Goal: Task Accomplishment & Management: Use online tool/utility

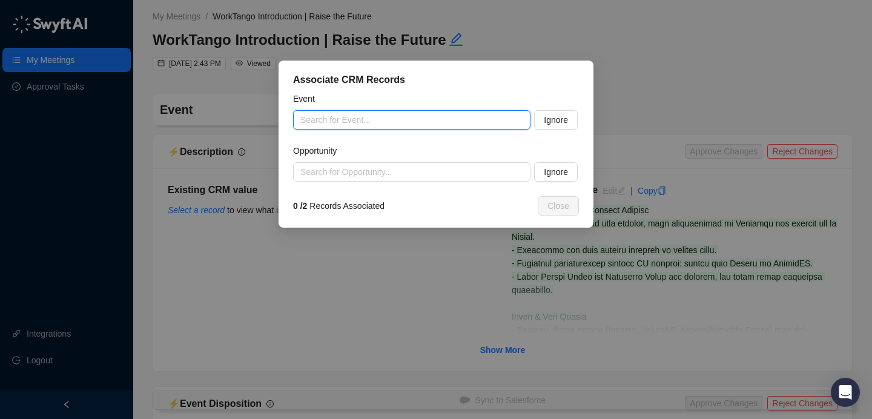
click at [335, 117] on input "search" at bounding box center [408, 120] width 216 height 18
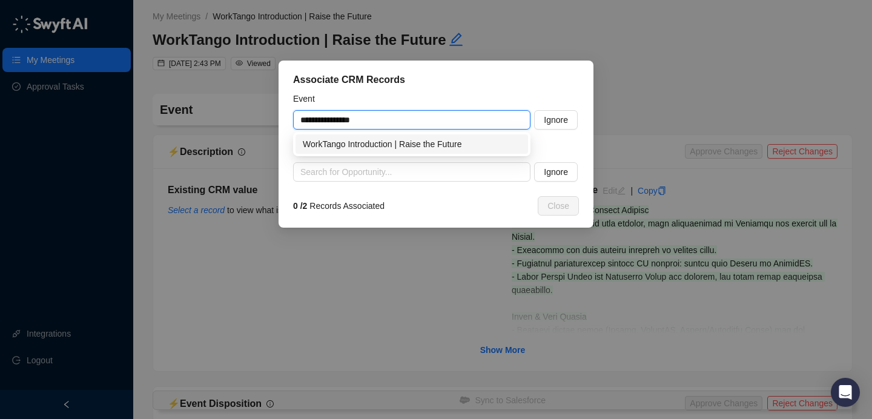
click at [432, 145] on div "WorkTango Introduction | Raise the Future" at bounding box center [412, 143] width 218 height 13
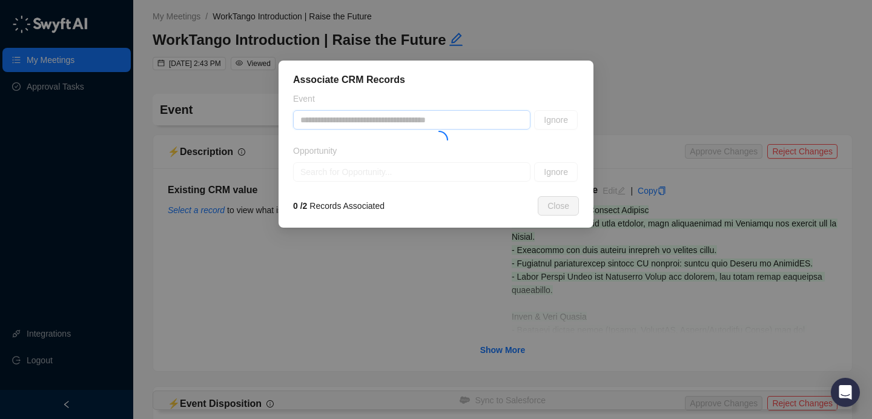
type input "**********"
click at [387, 171] on div at bounding box center [436, 137] width 286 height 90
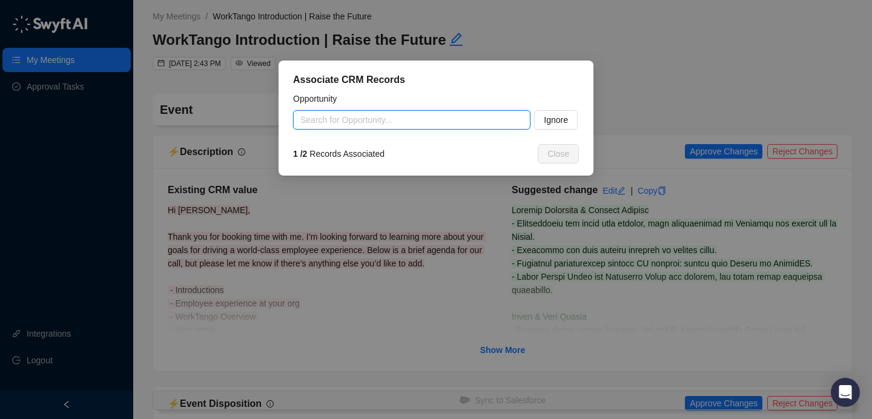
click at [362, 128] on input "search" at bounding box center [408, 120] width 216 height 18
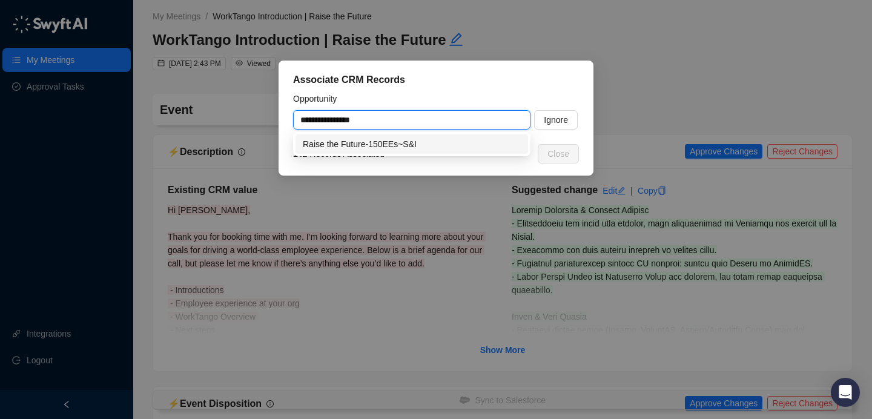
click at [369, 148] on div "Raise the Future-150EEs~S&I" at bounding box center [412, 143] width 218 height 13
type input "**********"
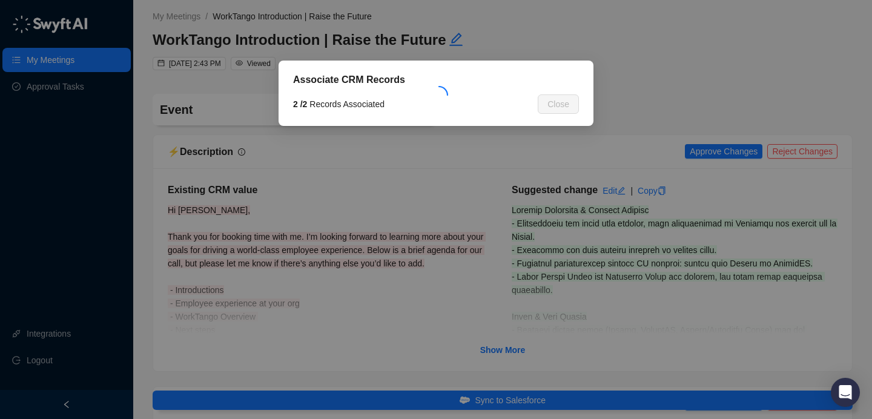
type textarea "**********"
type input "**********"
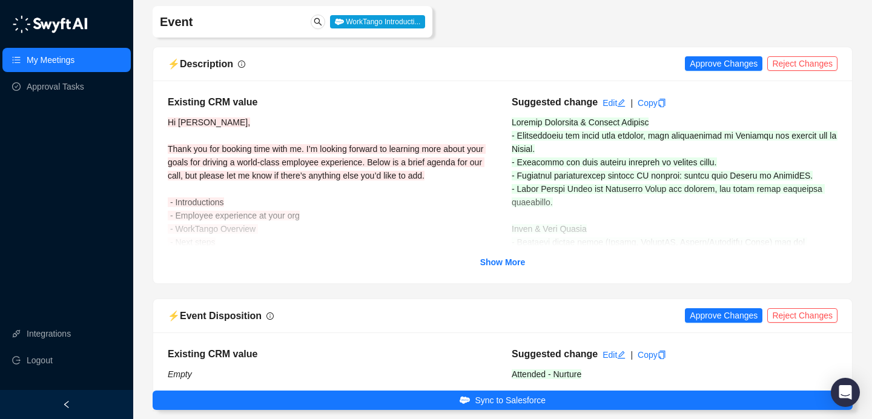
scroll to position [89, 0]
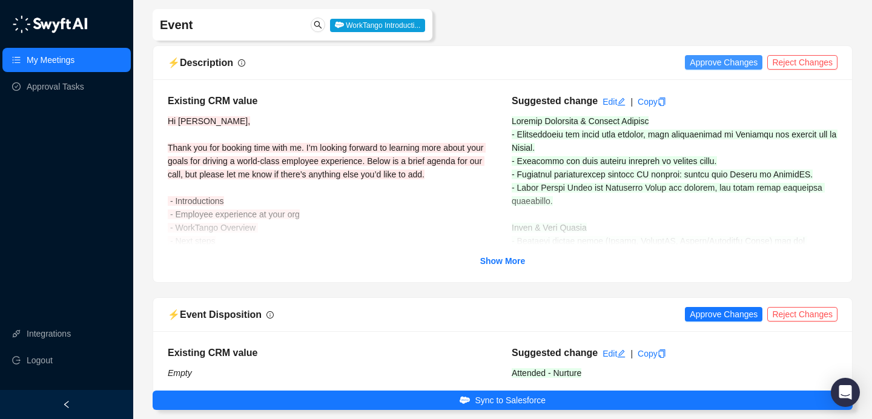
click at [719, 58] on span "Approve Changes" at bounding box center [724, 62] width 68 height 13
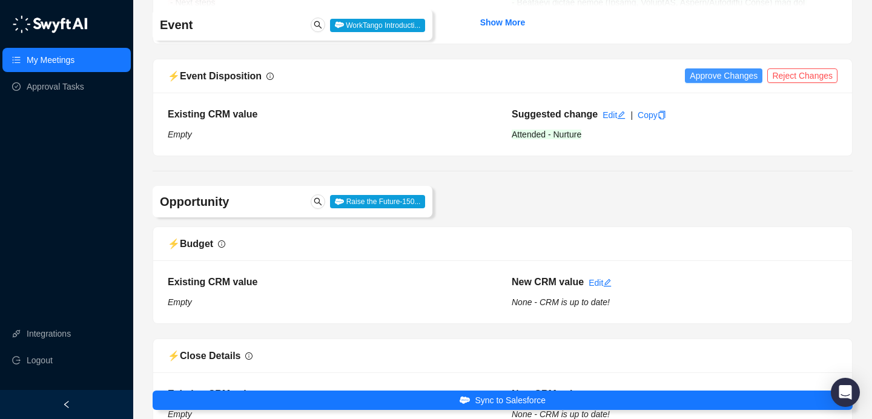
click at [696, 78] on span "Approve Changes" at bounding box center [724, 75] width 68 height 13
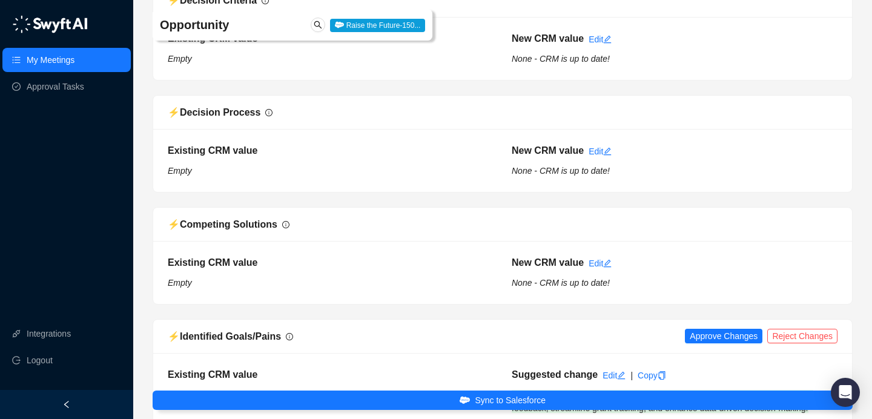
scroll to position [1202, 0]
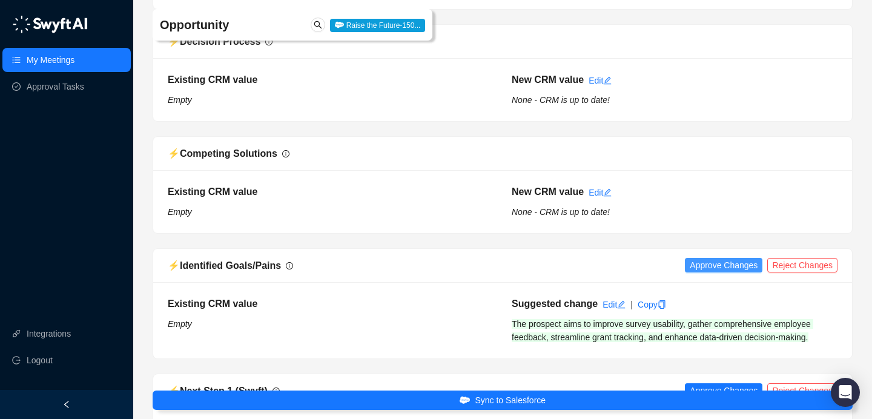
click at [733, 258] on div "⚡️ Identified Goals/Pains Approve Changes Reject Changes" at bounding box center [503, 265] width 670 height 15
click at [732, 263] on span "Approve Changes" at bounding box center [724, 265] width 68 height 13
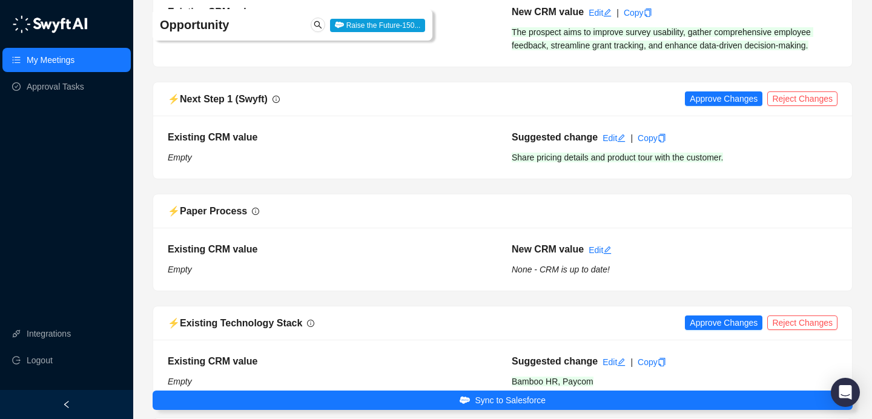
scroll to position [1528, 0]
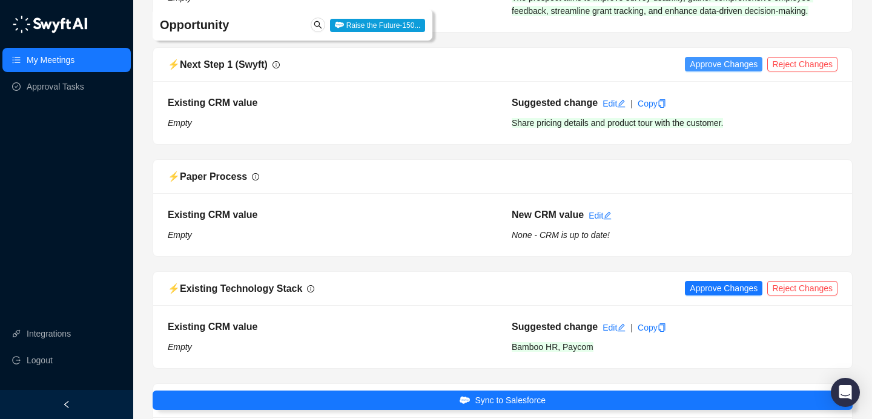
click at [713, 63] on span "Approve Changes" at bounding box center [724, 64] width 68 height 13
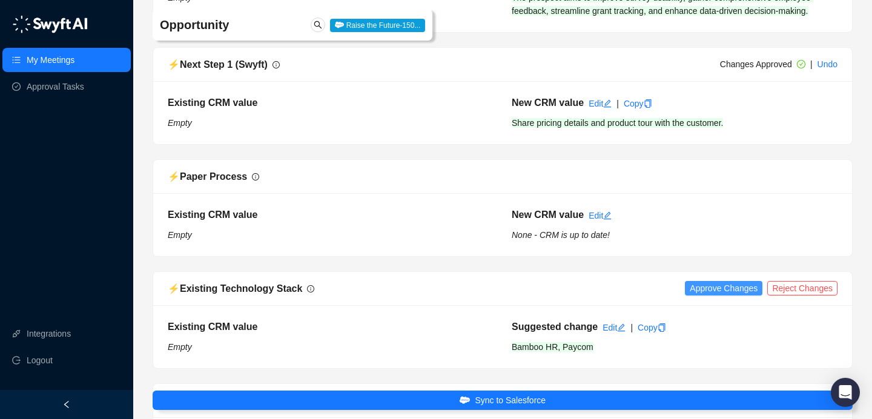
click at [724, 293] on span "Approve Changes" at bounding box center [724, 288] width 68 height 13
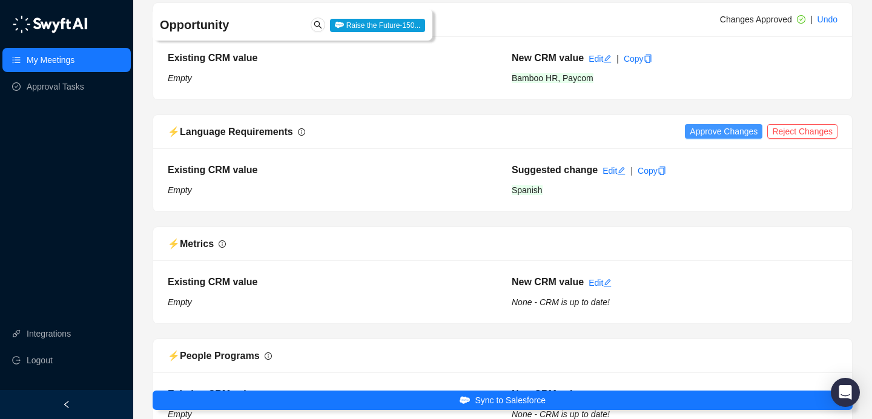
click at [719, 133] on span "Approve Changes" at bounding box center [724, 131] width 68 height 13
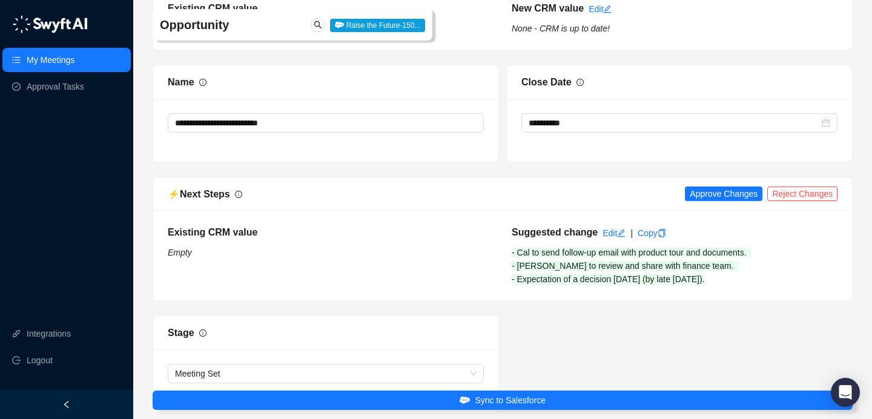
scroll to position [2362, 0]
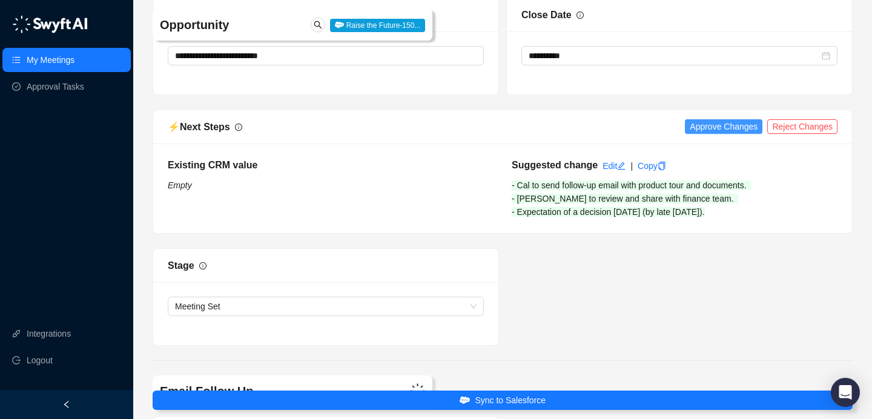
click at [711, 125] on span "Approve Changes" at bounding box center [724, 126] width 68 height 13
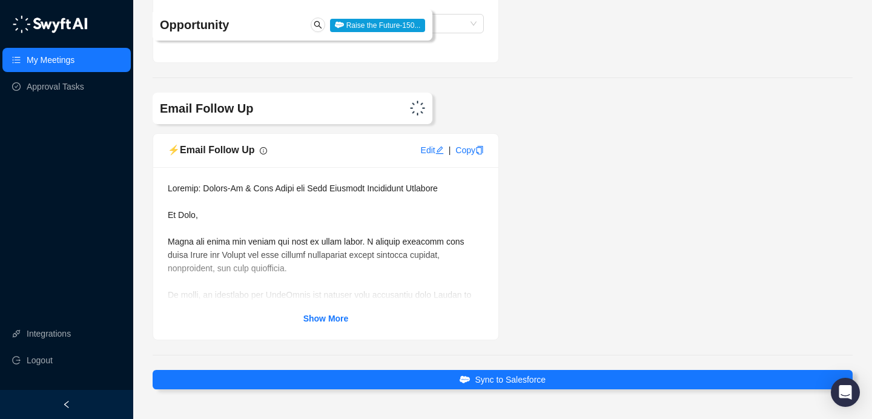
scroll to position [2683, 0]
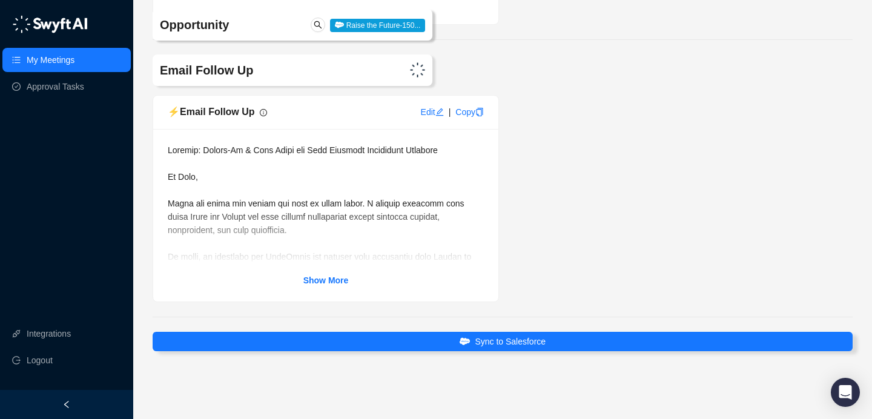
drag, startPoint x: 314, startPoint y: 279, endPoint x: 340, endPoint y: 269, distance: 28.0
click at [314, 279] on strong "Show More" at bounding box center [325, 281] width 45 height 10
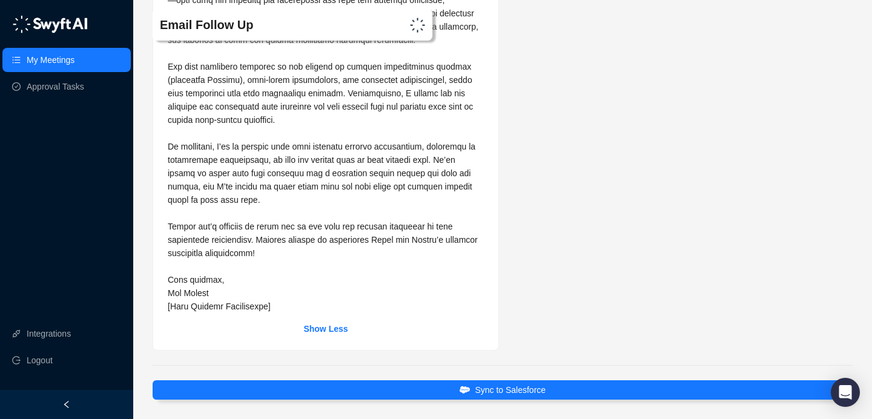
scroll to position [3055, 0]
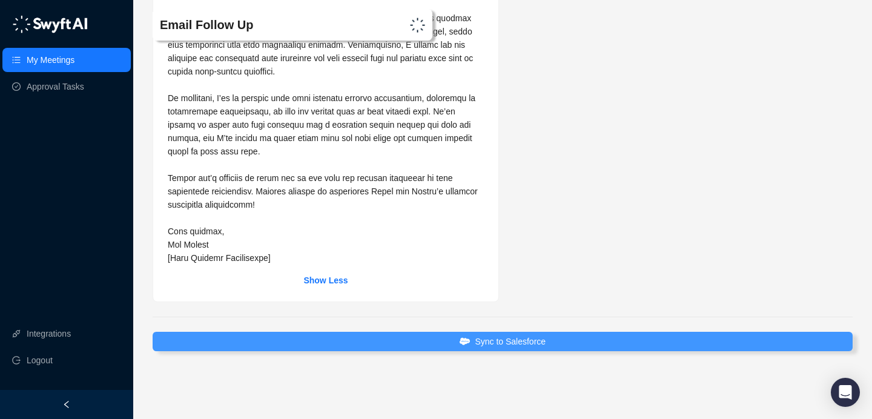
click at [489, 345] on span "Sync to Salesforce" at bounding box center [510, 341] width 71 height 13
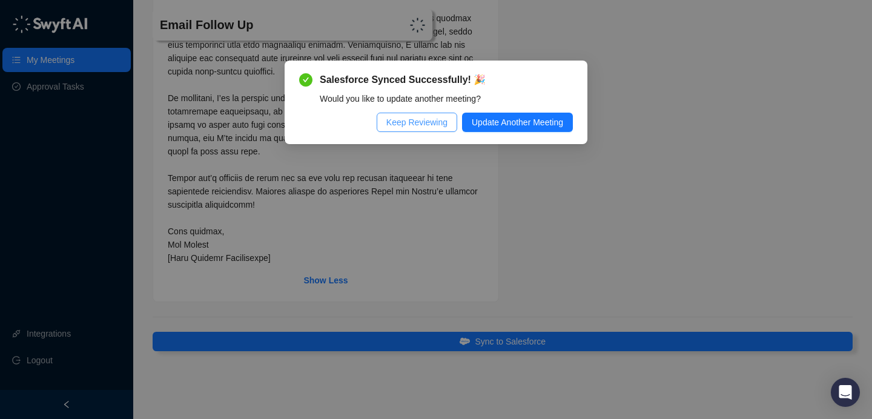
click at [397, 119] on span "Keep Reviewing" at bounding box center [416, 122] width 61 height 13
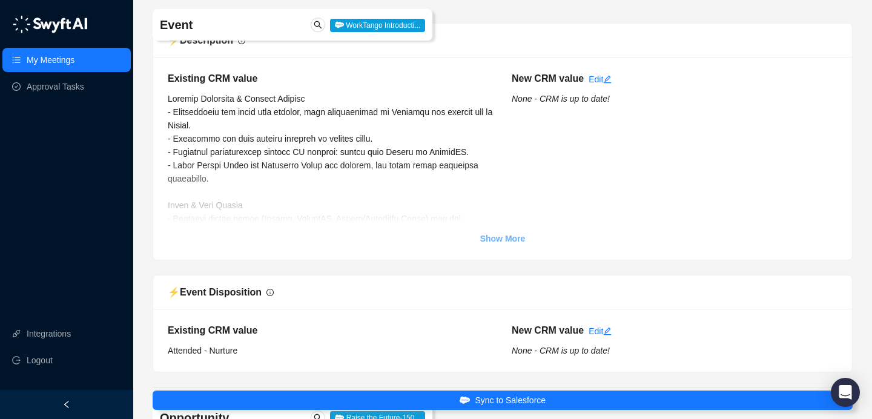
scroll to position [116, 0]
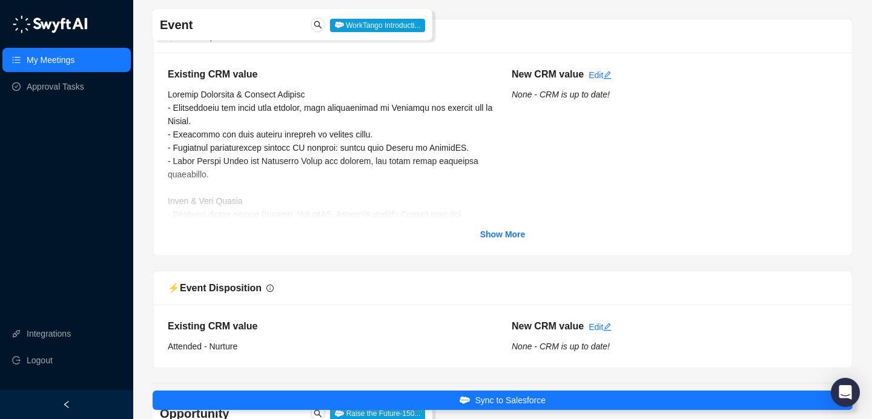
drag, startPoint x: 508, startPoint y: 236, endPoint x: 451, endPoint y: 217, distance: 59.9
click at [508, 236] on strong "Show More" at bounding box center [502, 235] width 45 height 10
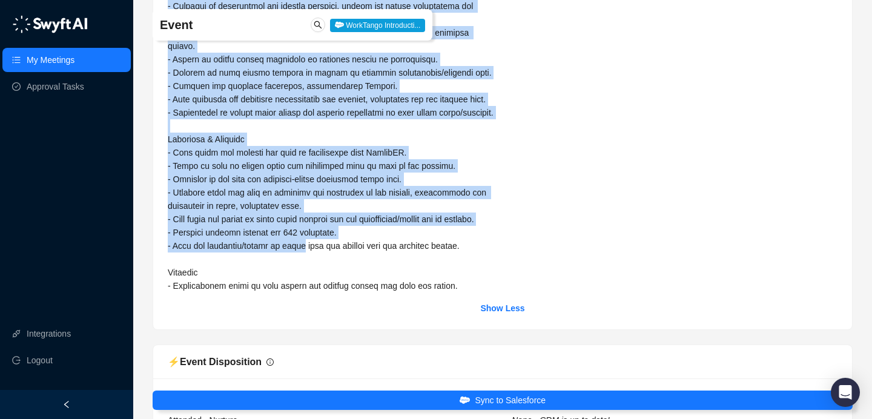
scroll to position [544, 0]
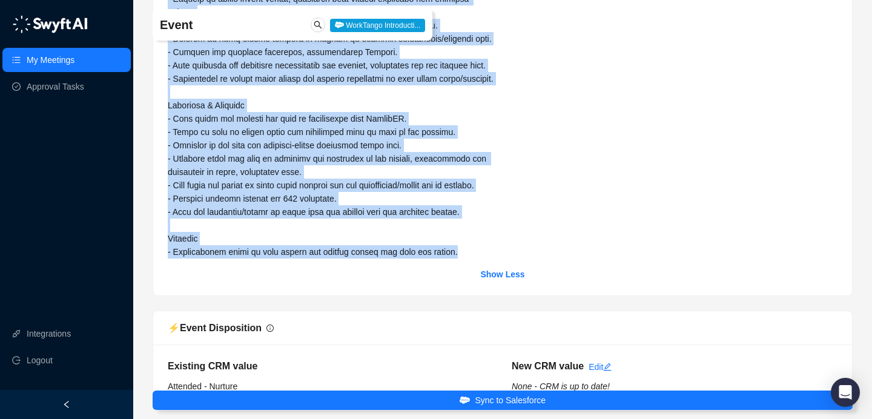
drag, startPoint x: 170, startPoint y: 96, endPoint x: 471, endPoint y: 302, distance: 364.7
copy span "Company Structure & Current Systems - Organization has three main offices, with…"
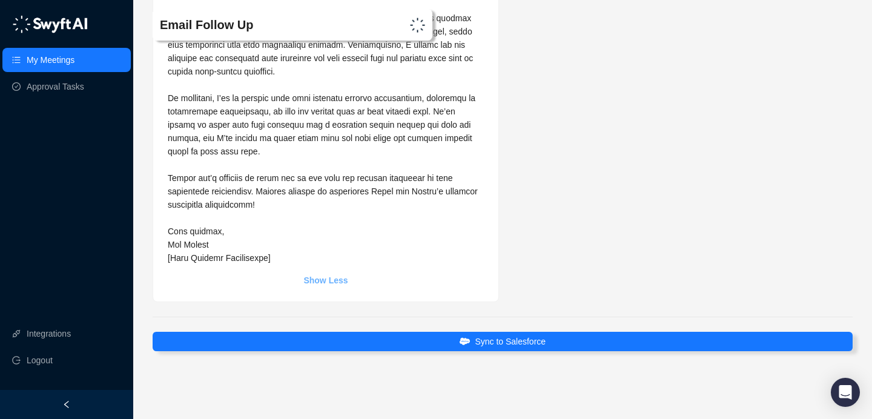
click at [329, 278] on strong "Show Less" at bounding box center [325, 281] width 44 height 10
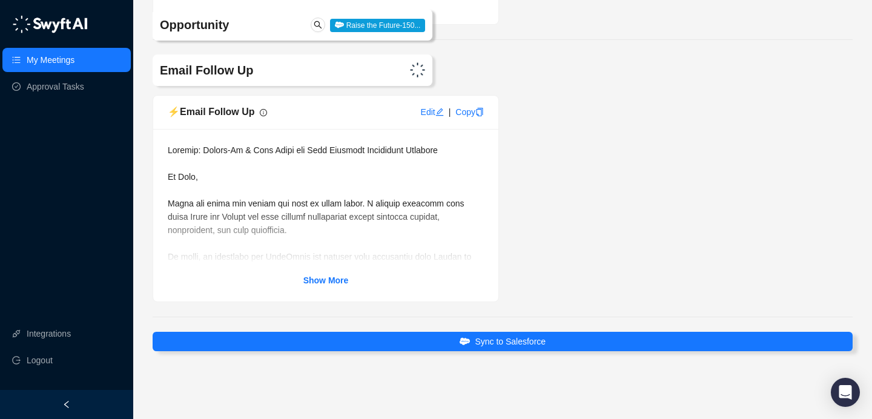
click at [329, 279] on strong "Show More" at bounding box center [325, 281] width 45 height 10
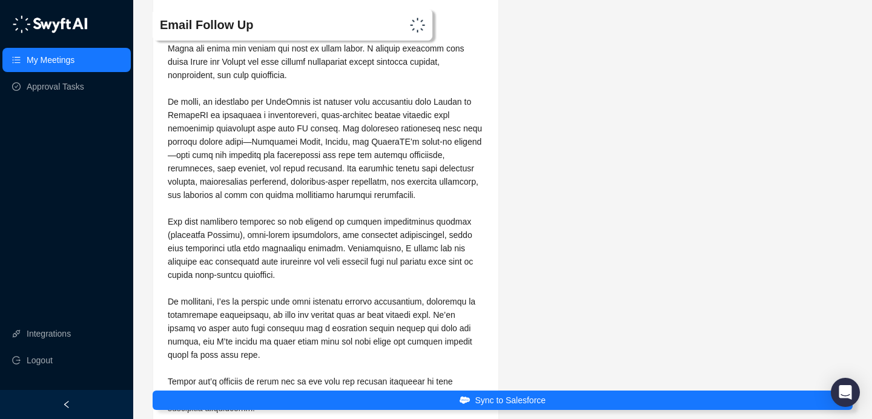
scroll to position [3298, 0]
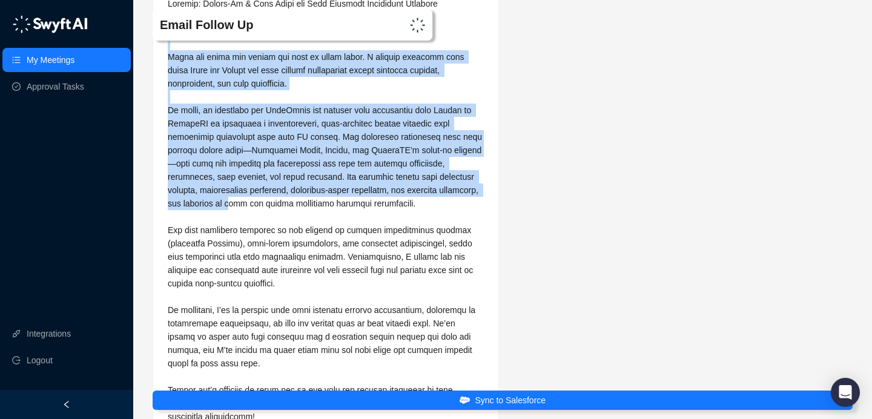
drag, startPoint x: 170, startPoint y: 97, endPoint x: 324, endPoint y: 265, distance: 228.0
click at [324, 265] on span at bounding box center [326, 237] width 317 height 476
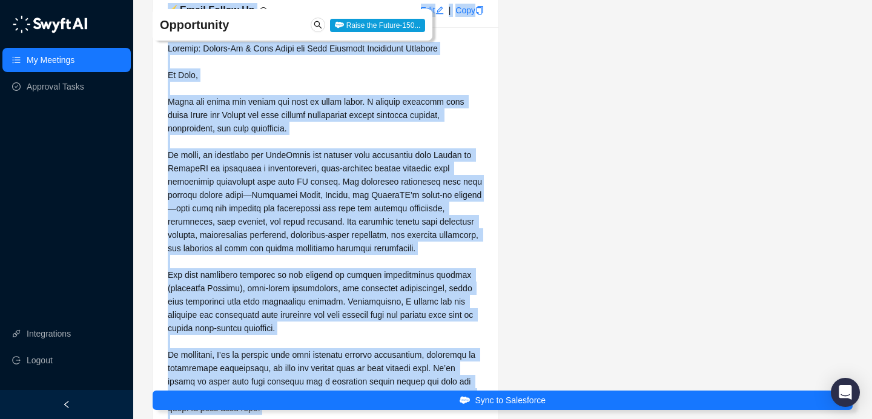
scroll to position [3168, 0]
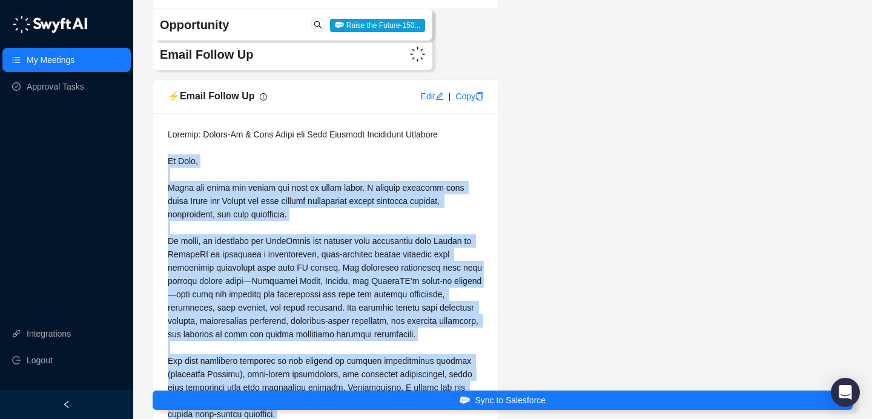
drag, startPoint x: 180, startPoint y: 306, endPoint x: 167, endPoint y: 227, distance: 80.4
click at [167, 227] on div "Show Less" at bounding box center [325, 378] width 345 height 531
copy span "Lo Ipsu, Dolor sit ametc adi elitse doe temp in utlab etdol. M aliquae adminimv…"
